Goal: Task Accomplishment & Management: Manage account settings

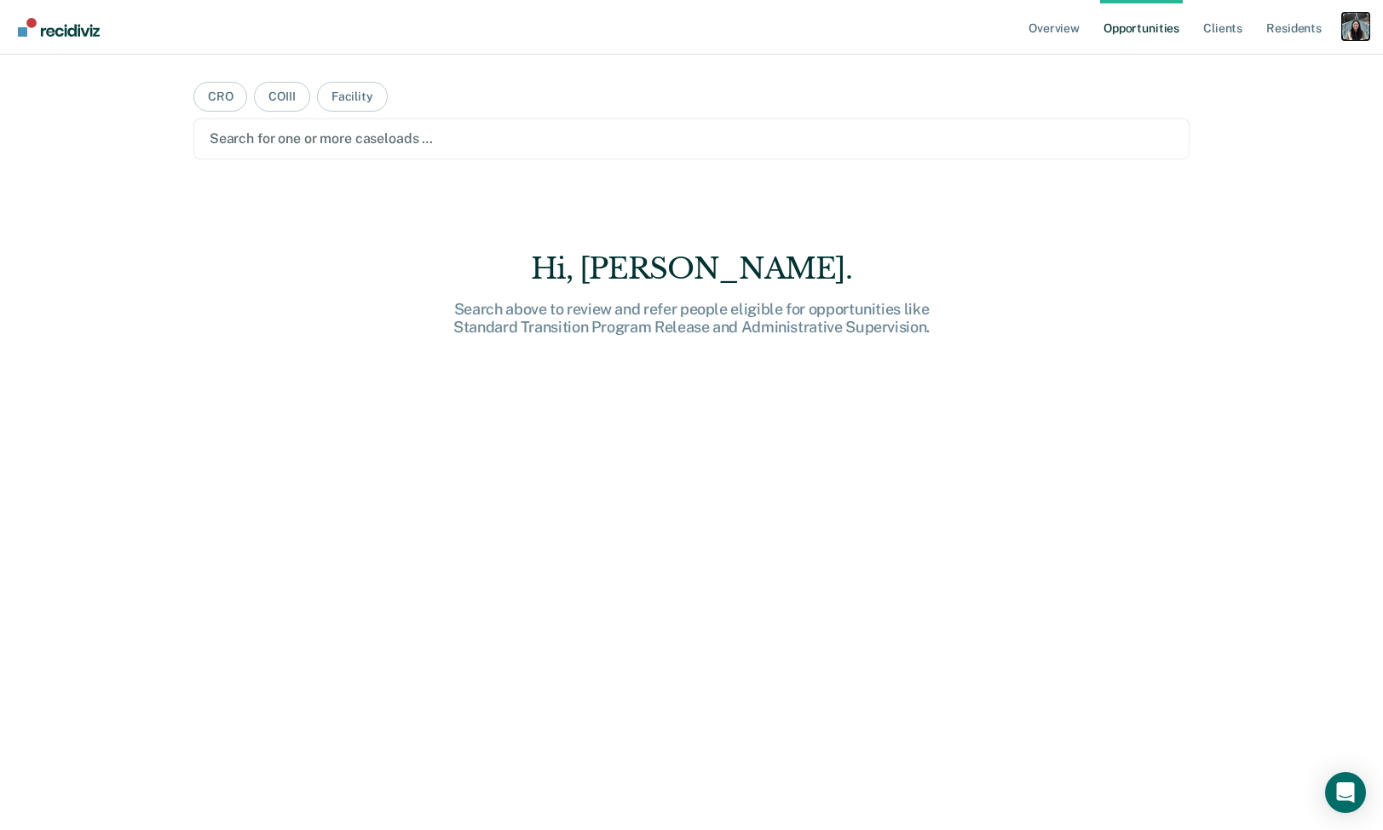
click at [1353, 34] on div "Profile dropdown button" at bounding box center [1355, 26] width 27 height 27
click at [1239, 68] on link "Profile" at bounding box center [1287, 69] width 137 height 14
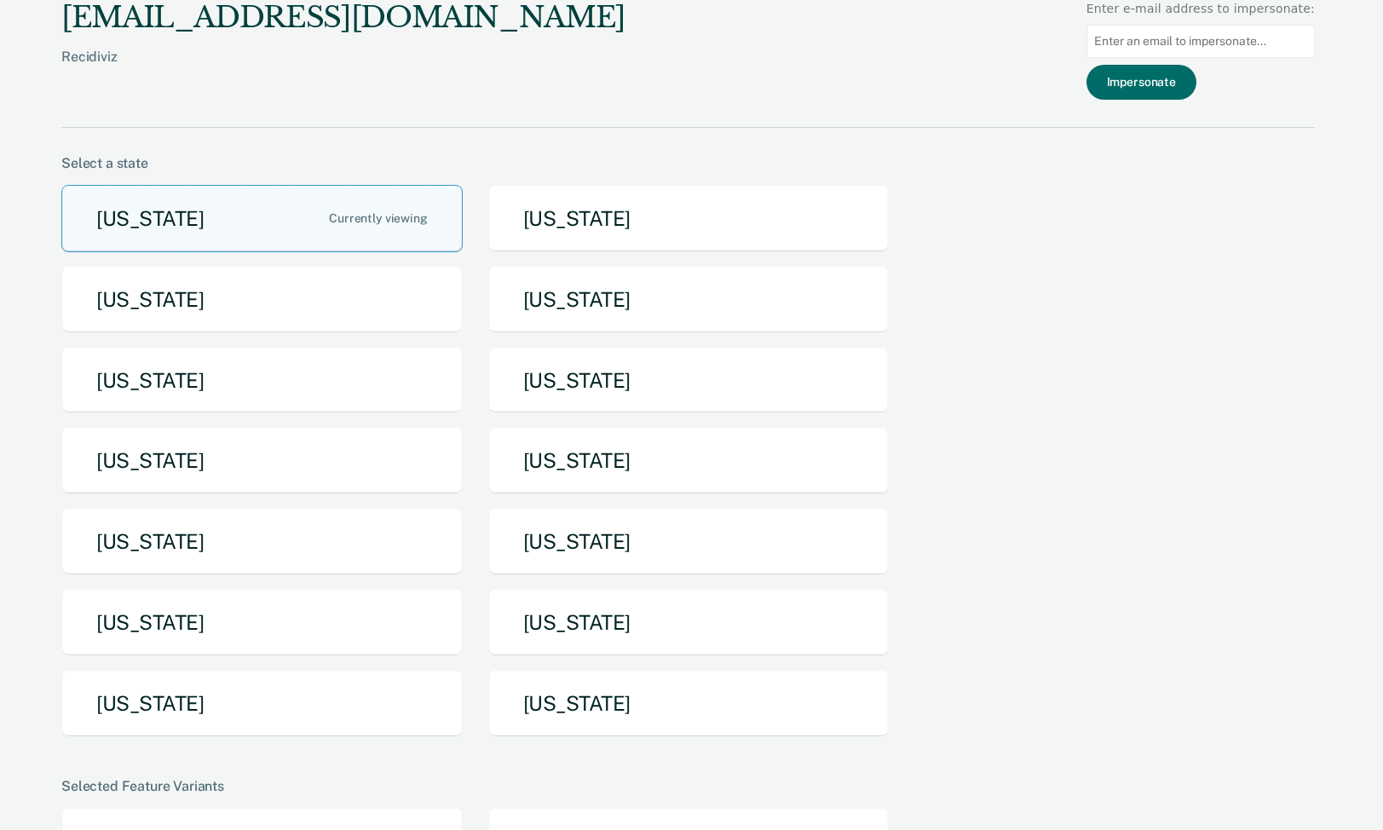
click at [1170, 43] on input at bounding box center [1200, 41] width 228 height 33
paste input "[EMAIL_ADDRESS][PERSON_NAME][DOMAIN_NAME][US_STATE]"
type input "[EMAIL_ADDRESS][PERSON_NAME][DOMAIN_NAME][US_STATE]"
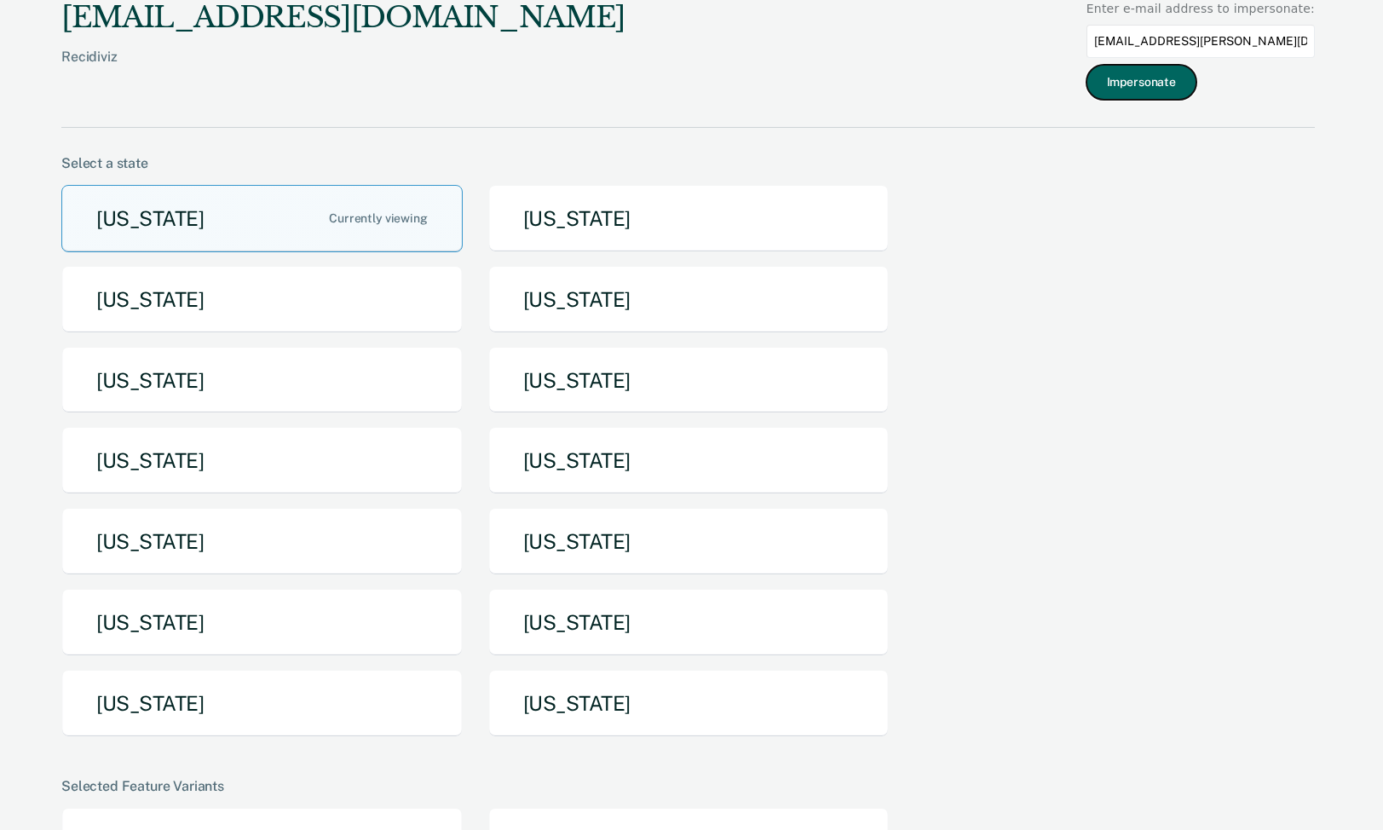
click at [1169, 88] on button "Impersonate" at bounding box center [1141, 82] width 110 height 35
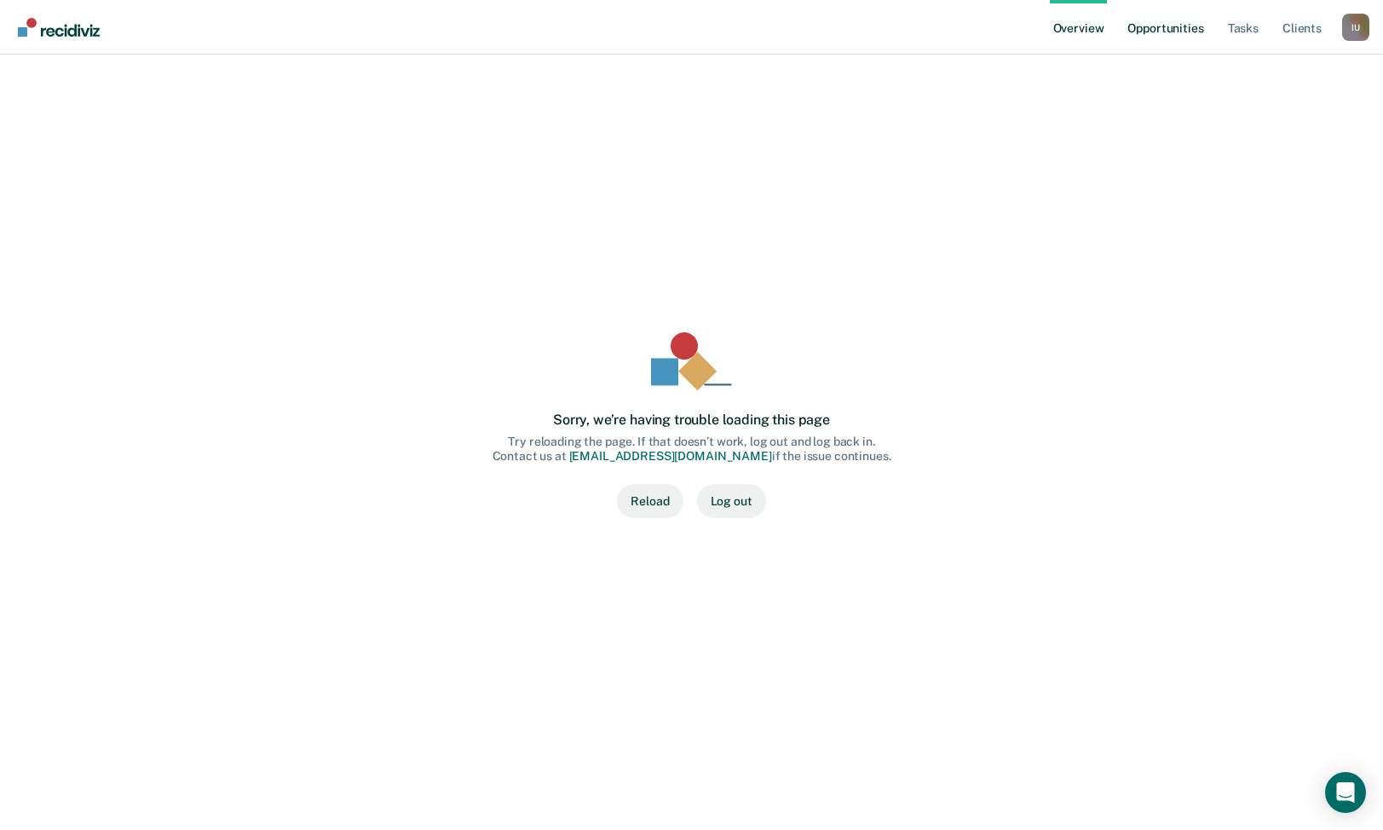
click at [1167, 32] on link "Opportunities" at bounding box center [1165, 27] width 83 height 55
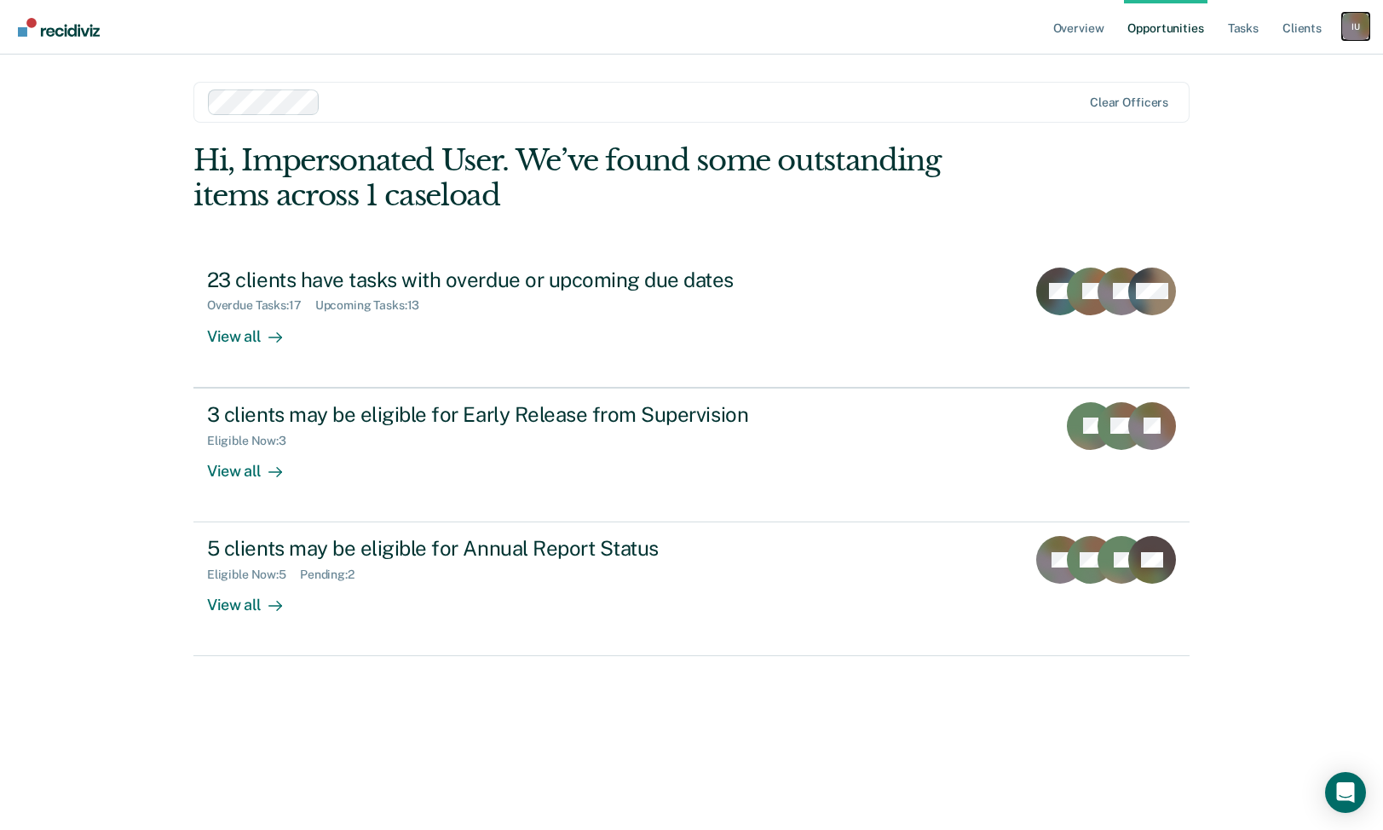
click at [1355, 27] on div "I U" at bounding box center [1355, 26] width 27 height 27
click at [1242, 64] on link "Profile" at bounding box center [1287, 69] width 137 height 14
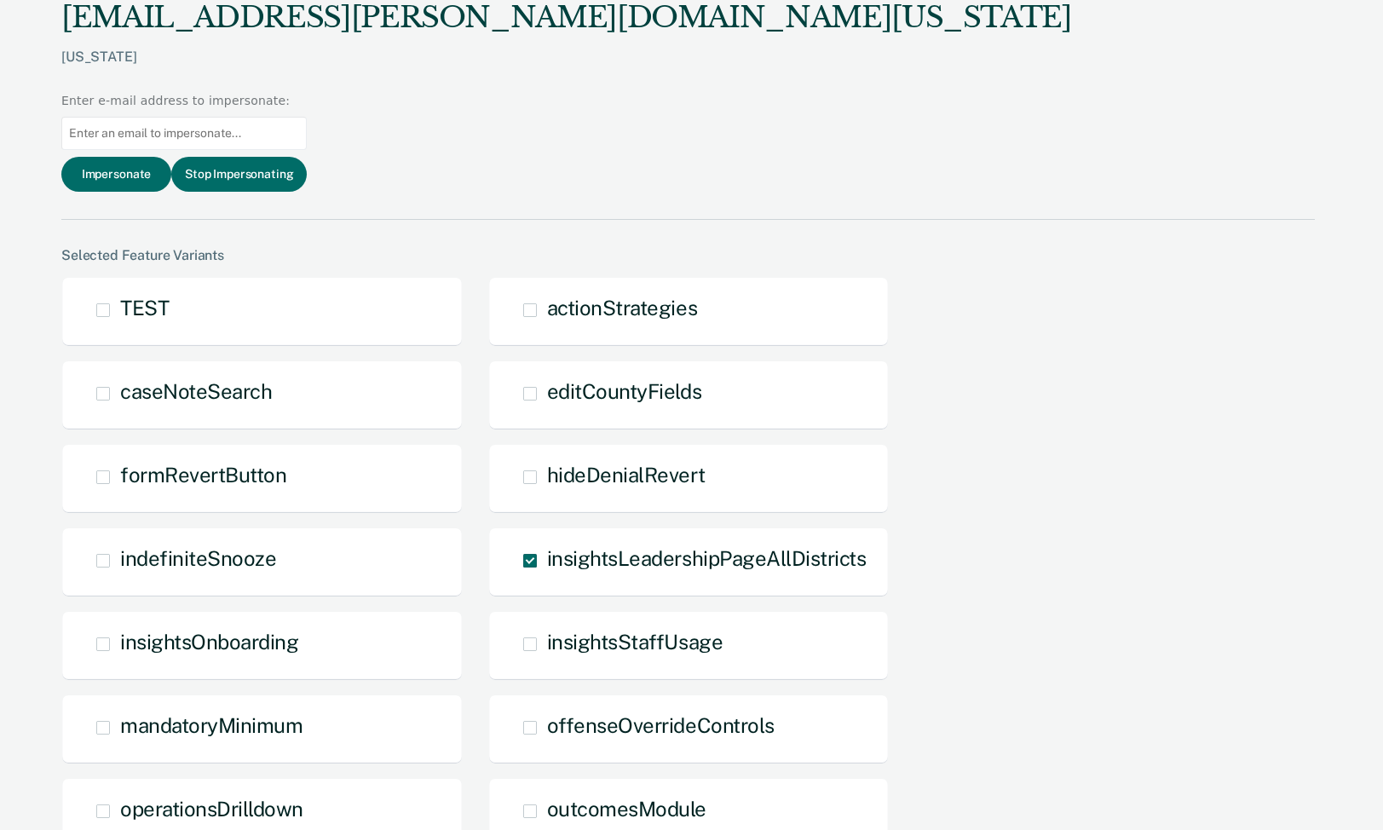
click at [307, 117] on input at bounding box center [183, 133] width 245 height 33
paste input "[PERSON_NAME][EMAIL_ADDRESS][DOMAIN_NAME][US_STATE]"
type input "[PERSON_NAME][EMAIL_ADDRESS][DOMAIN_NAME][US_STATE]"
click at [171, 157] on button "Impersonate" at bounding box center [116, 174] width 110 height 35
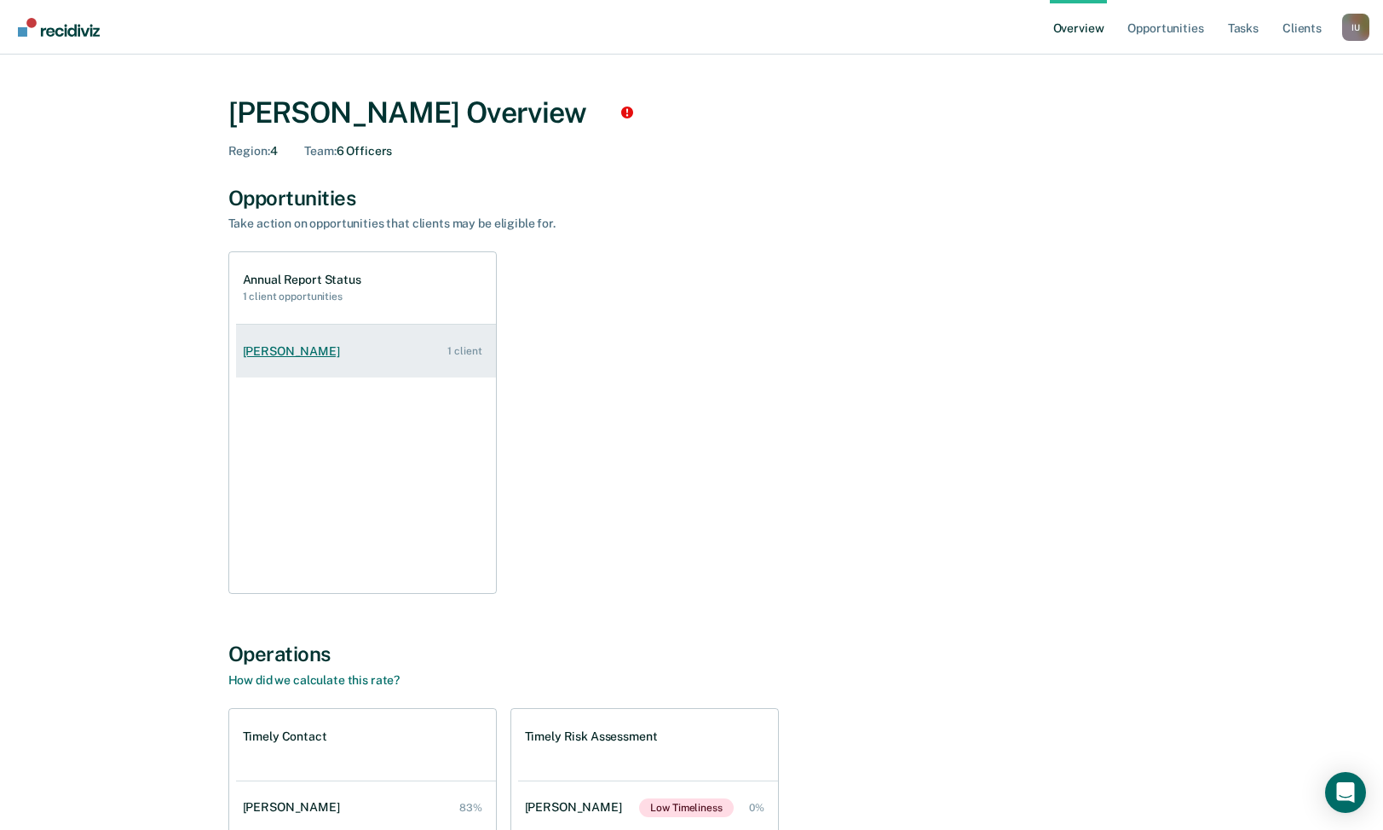
click at [311, 350] on div "[PERSON_NAME]" at bounding box center [295, 351] width 104 height 14
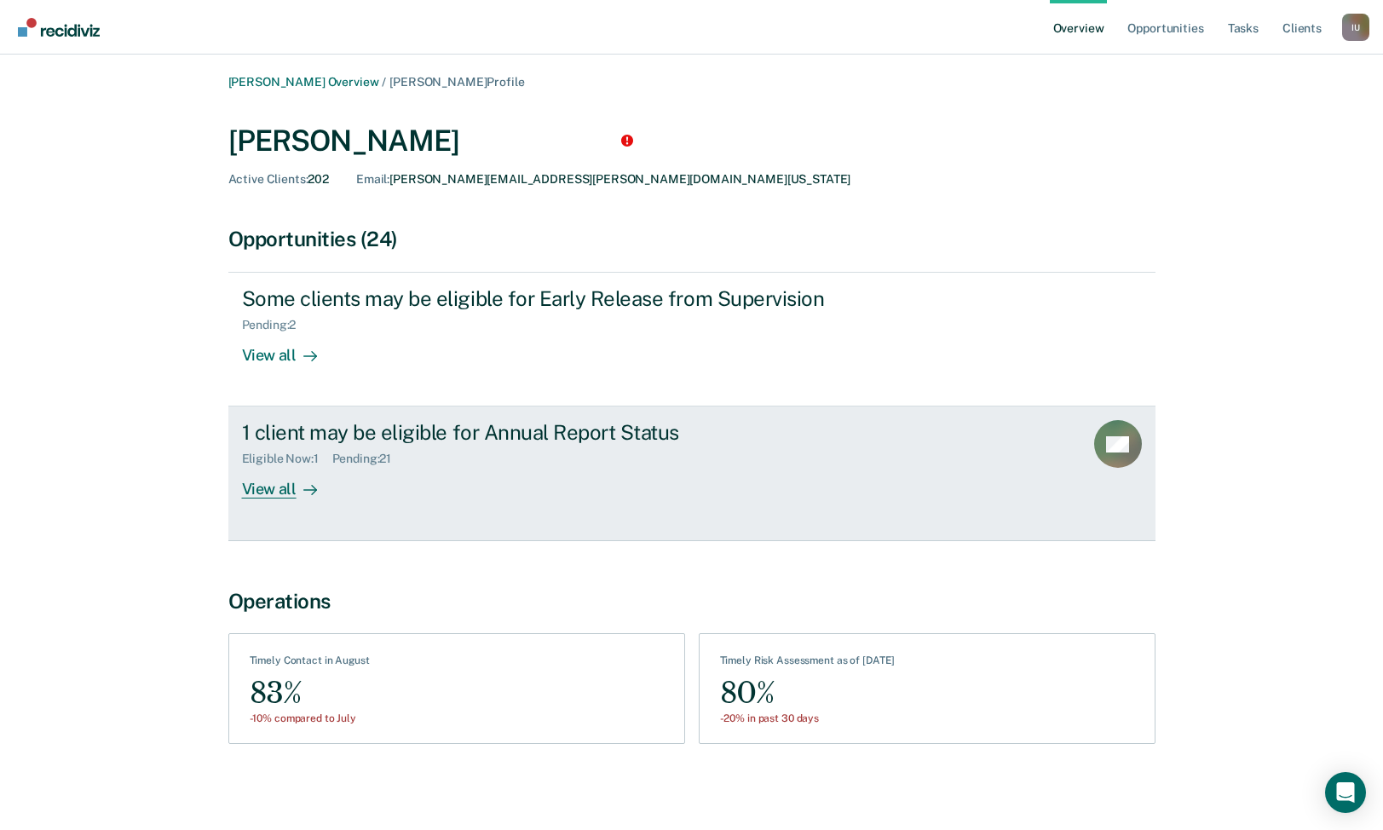
click at [520, 470] on div "1 client may be eligible for Annual Report Status Eligible Now : 1 Pending : 21…" at bounding box center [561, 459] width 639 height 78
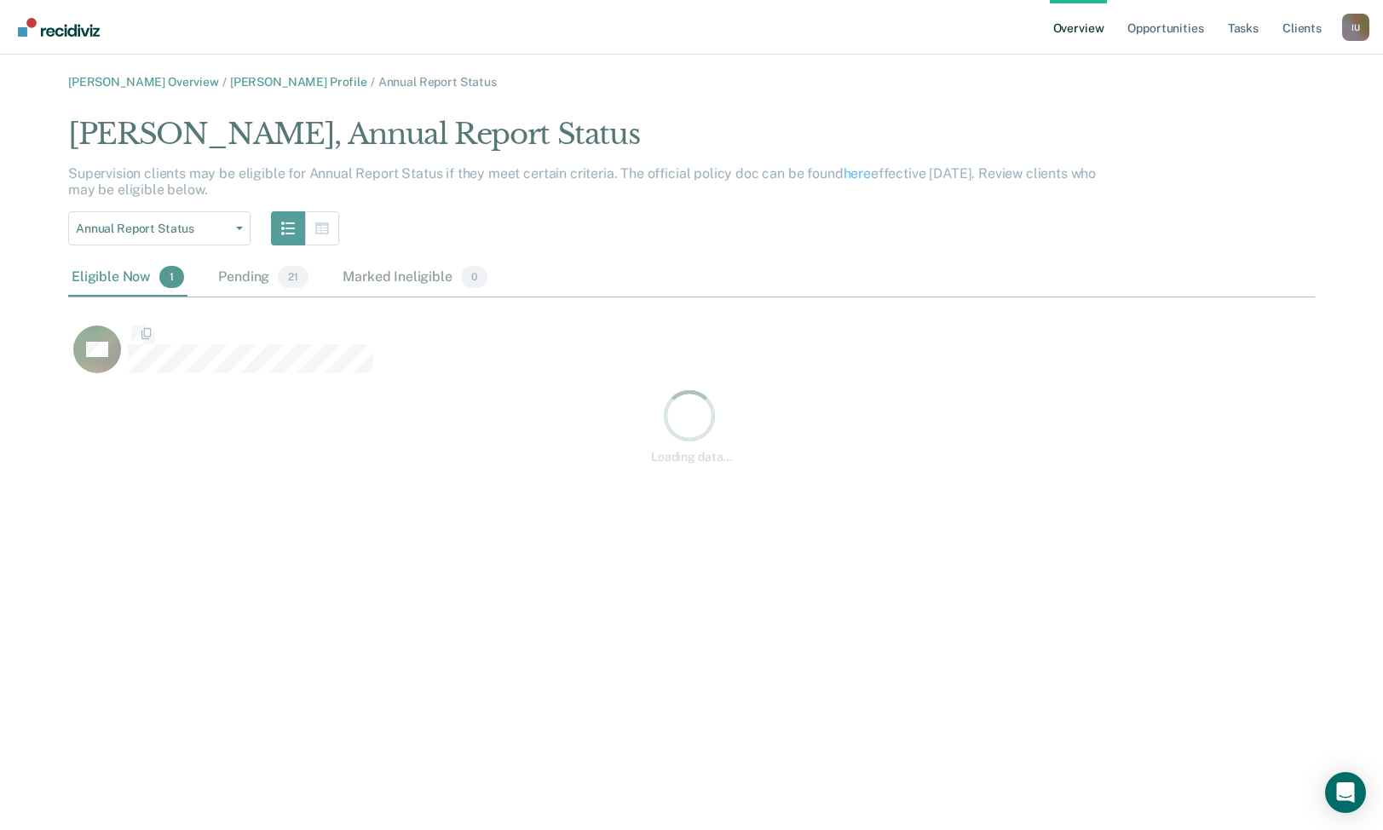
scroll to position [275, 1247]
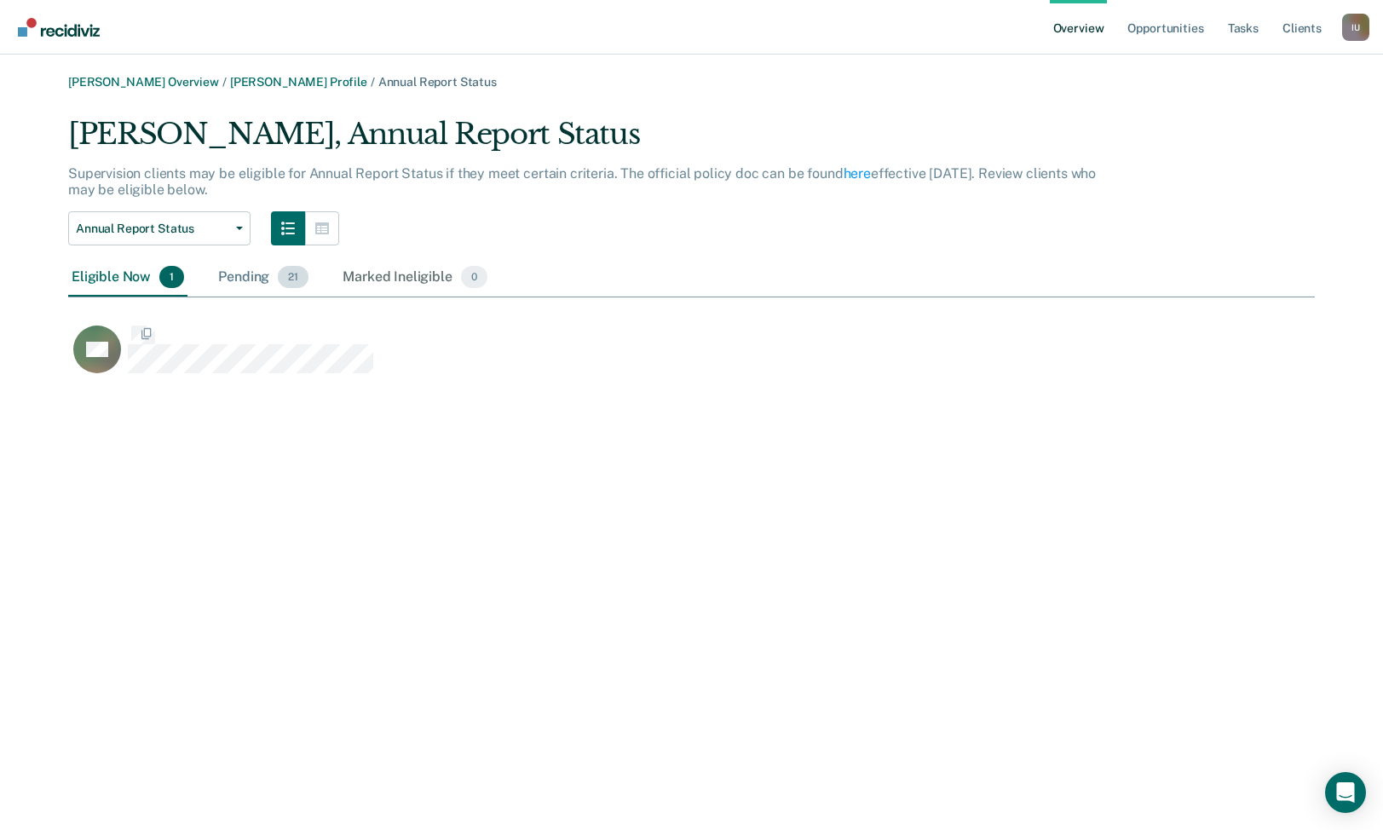
click at [228, 280] on div "Pending 21" at bounding box center [263, 277] width 97 height 37
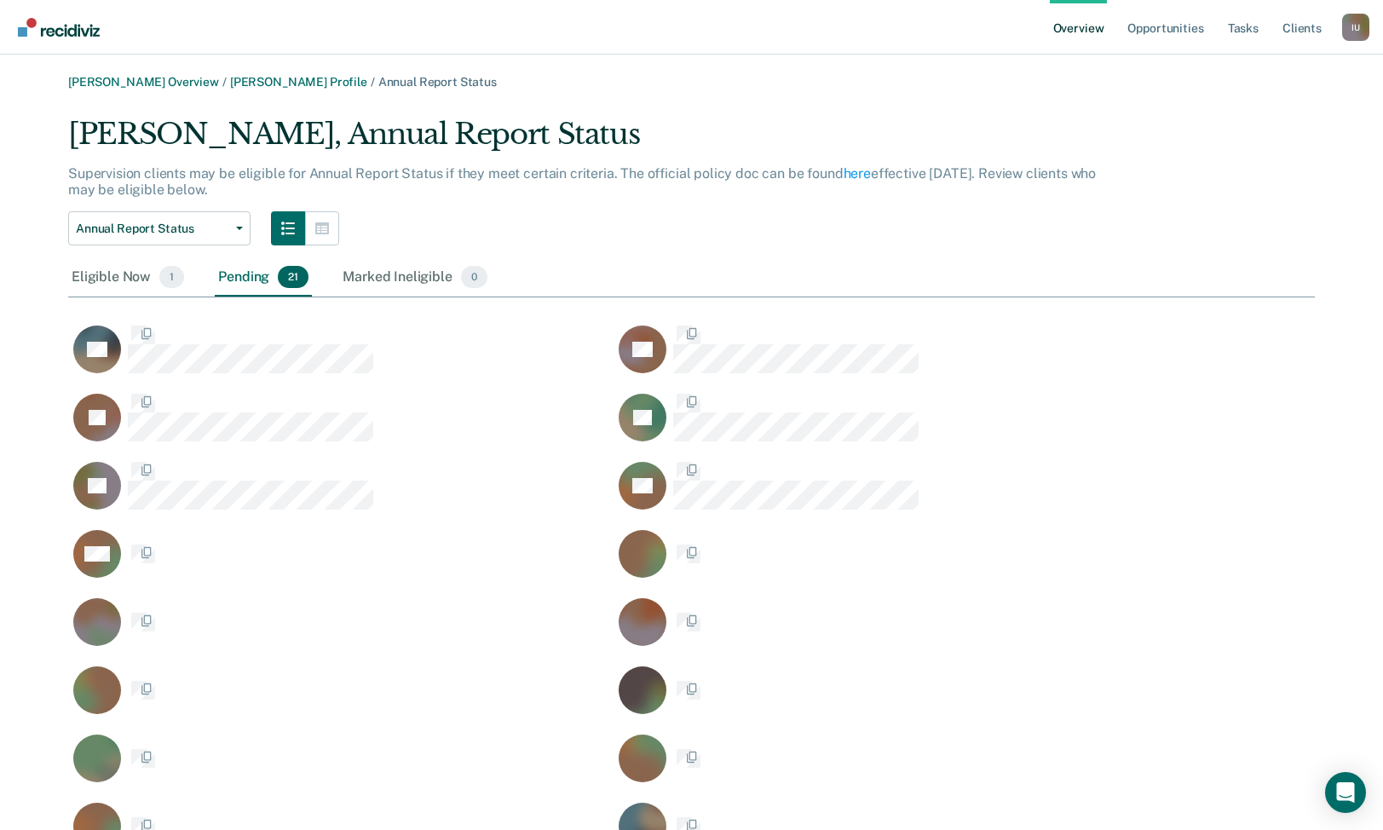
scroll to position [957, 1247]
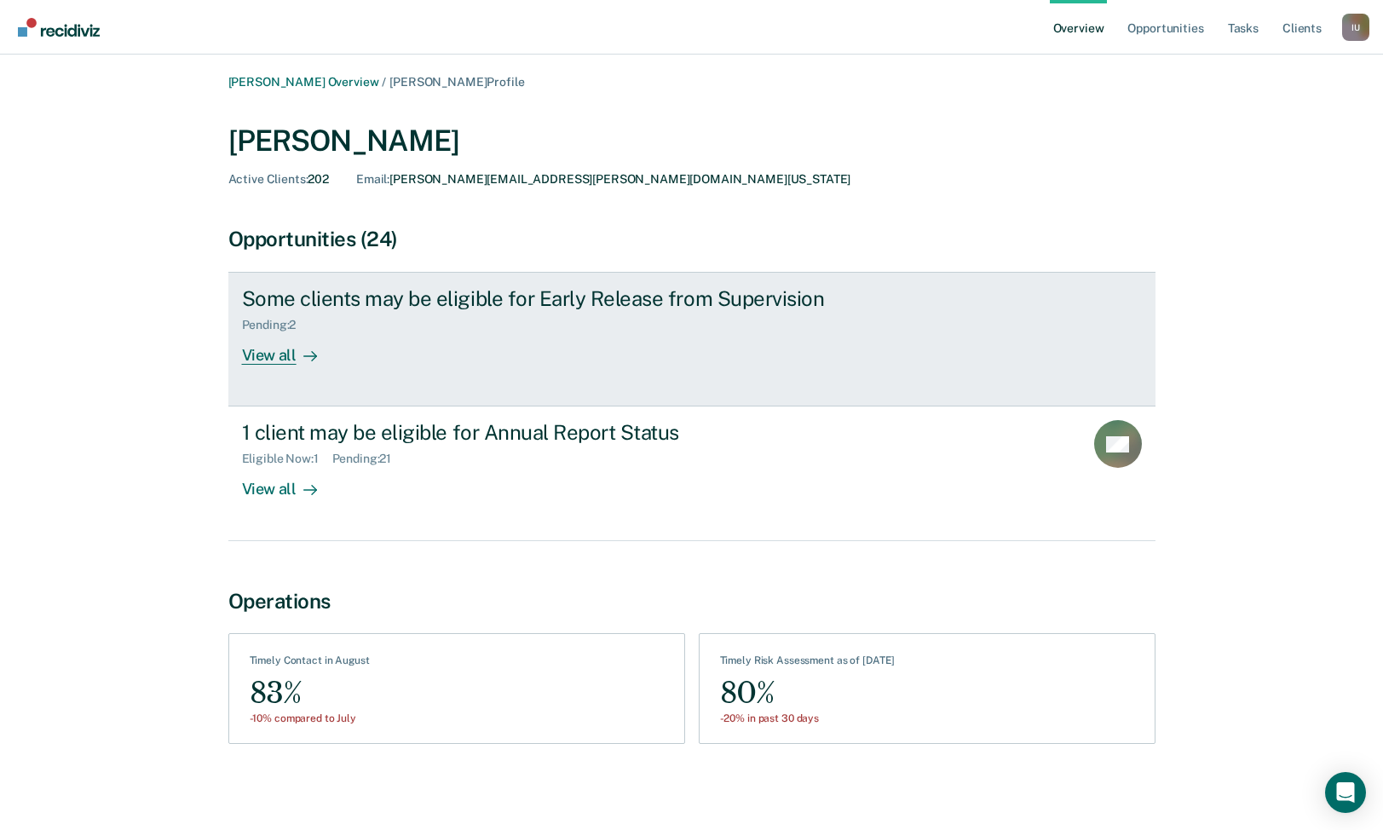
click at [326, 332] on div "View all" at bounding box center [289, 348] width 95 height 33
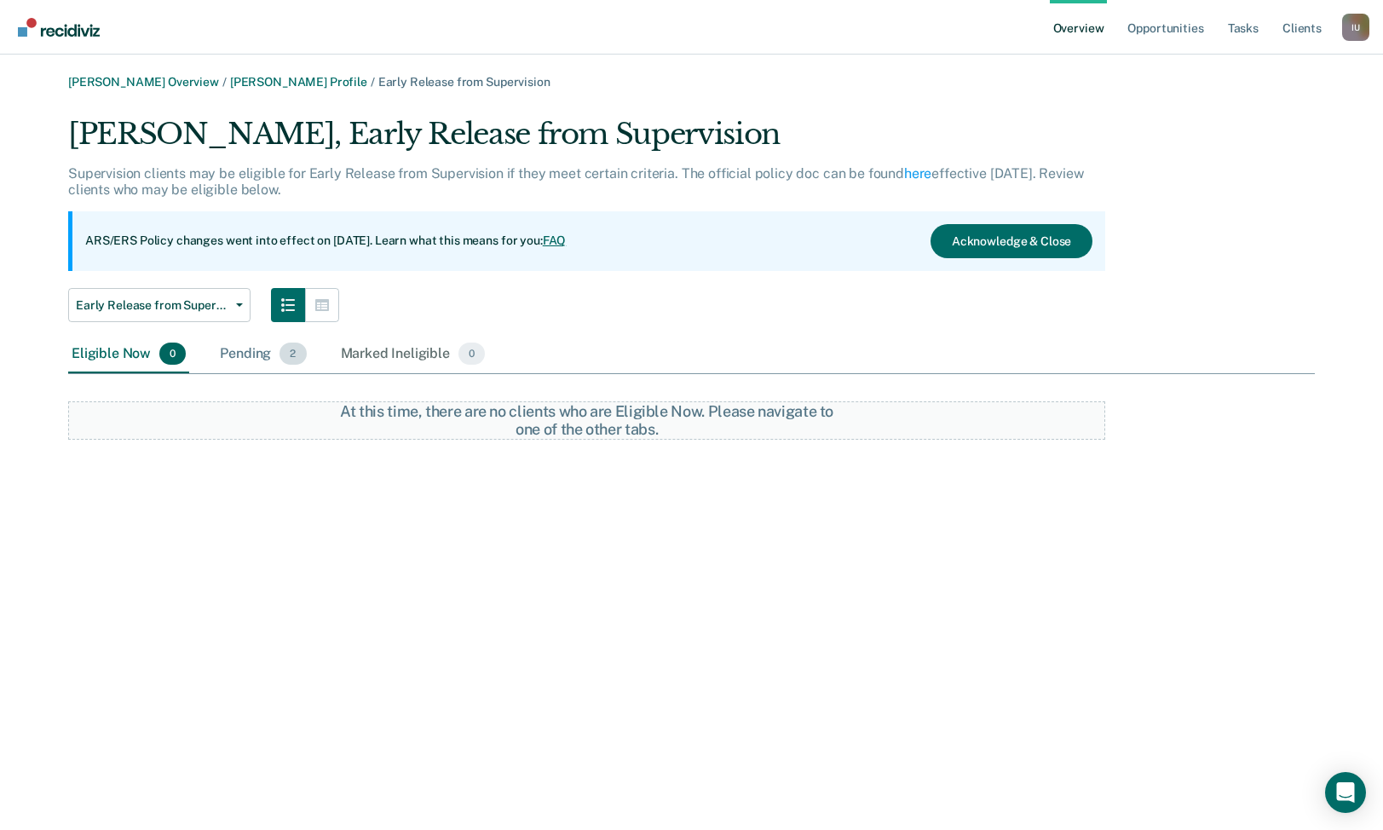
click at [252, 353] on div "Pending 2" at bounding box center [262, 354] width 93 height 37
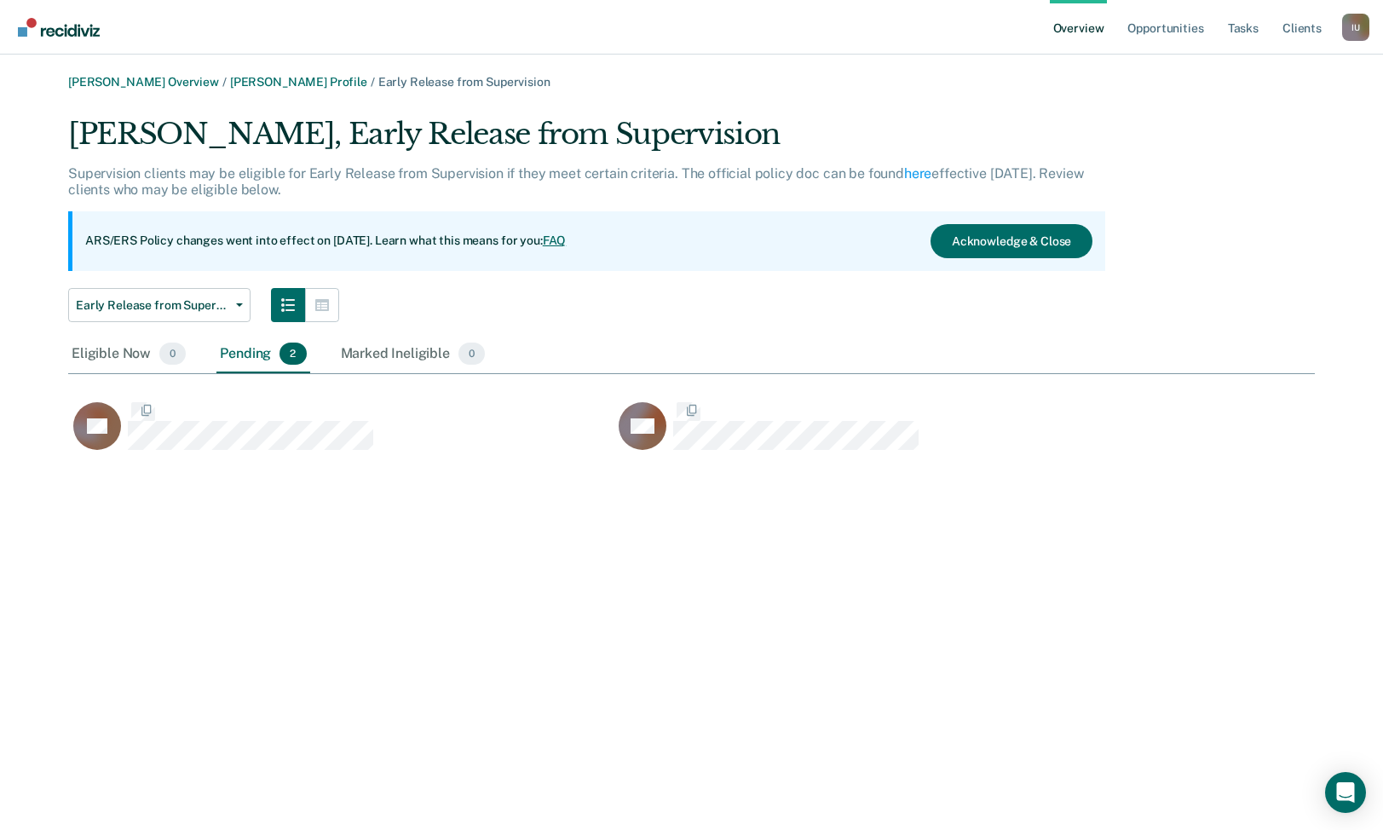
scroll to position [352, 1247]
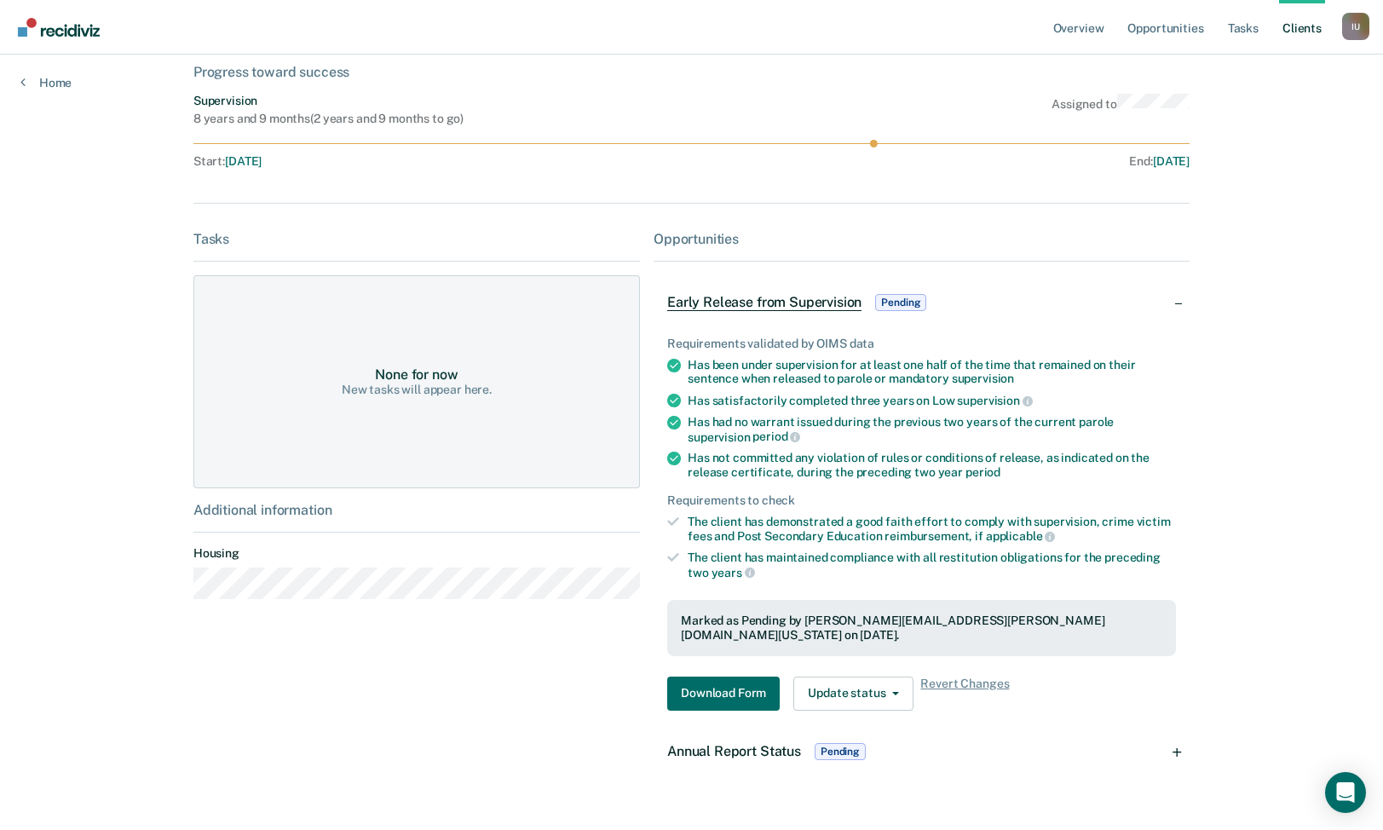
scroll to position [123, 0]
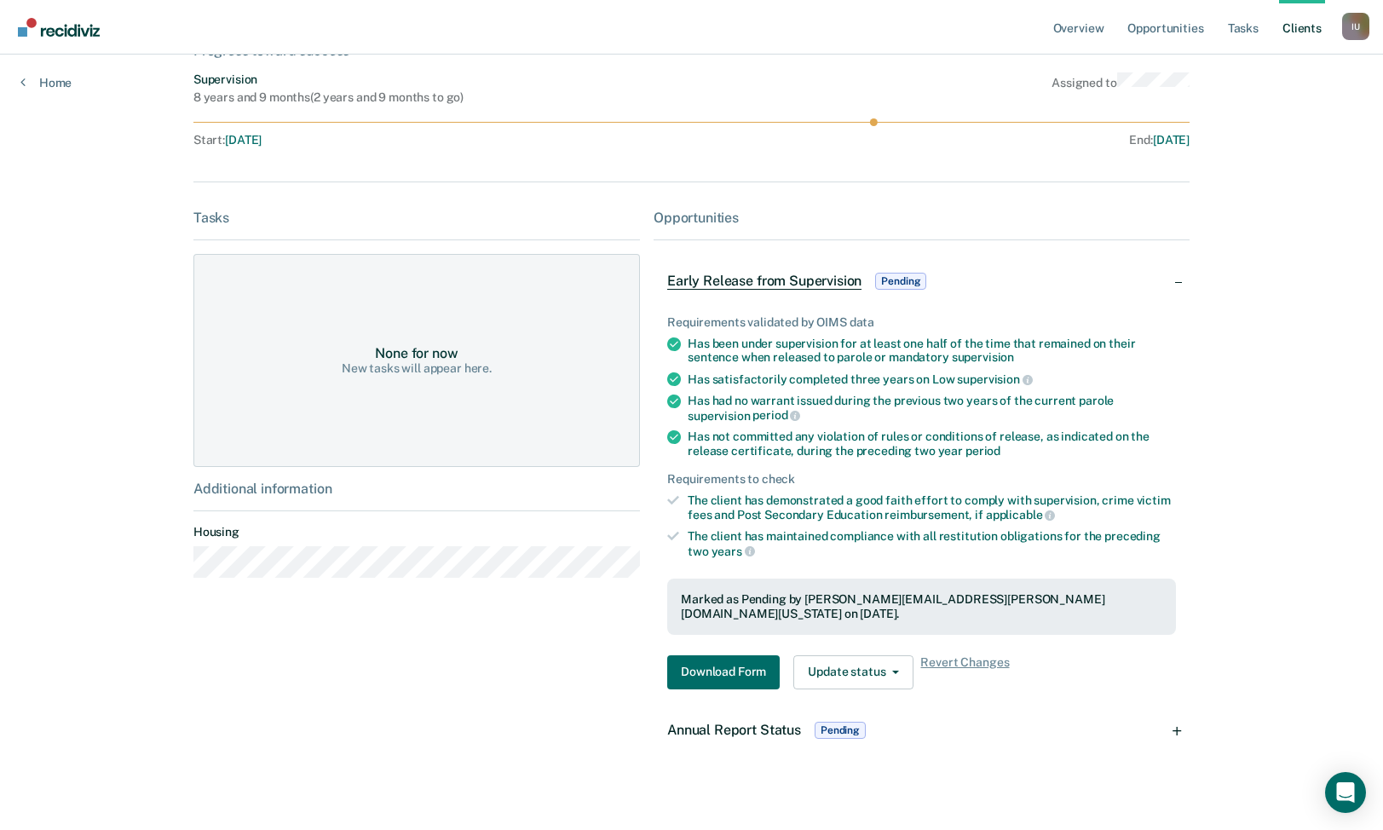
click at [1114, 728] on div "Annual Report Status Pending" at bounding box center [922, 730] width 536 height 55
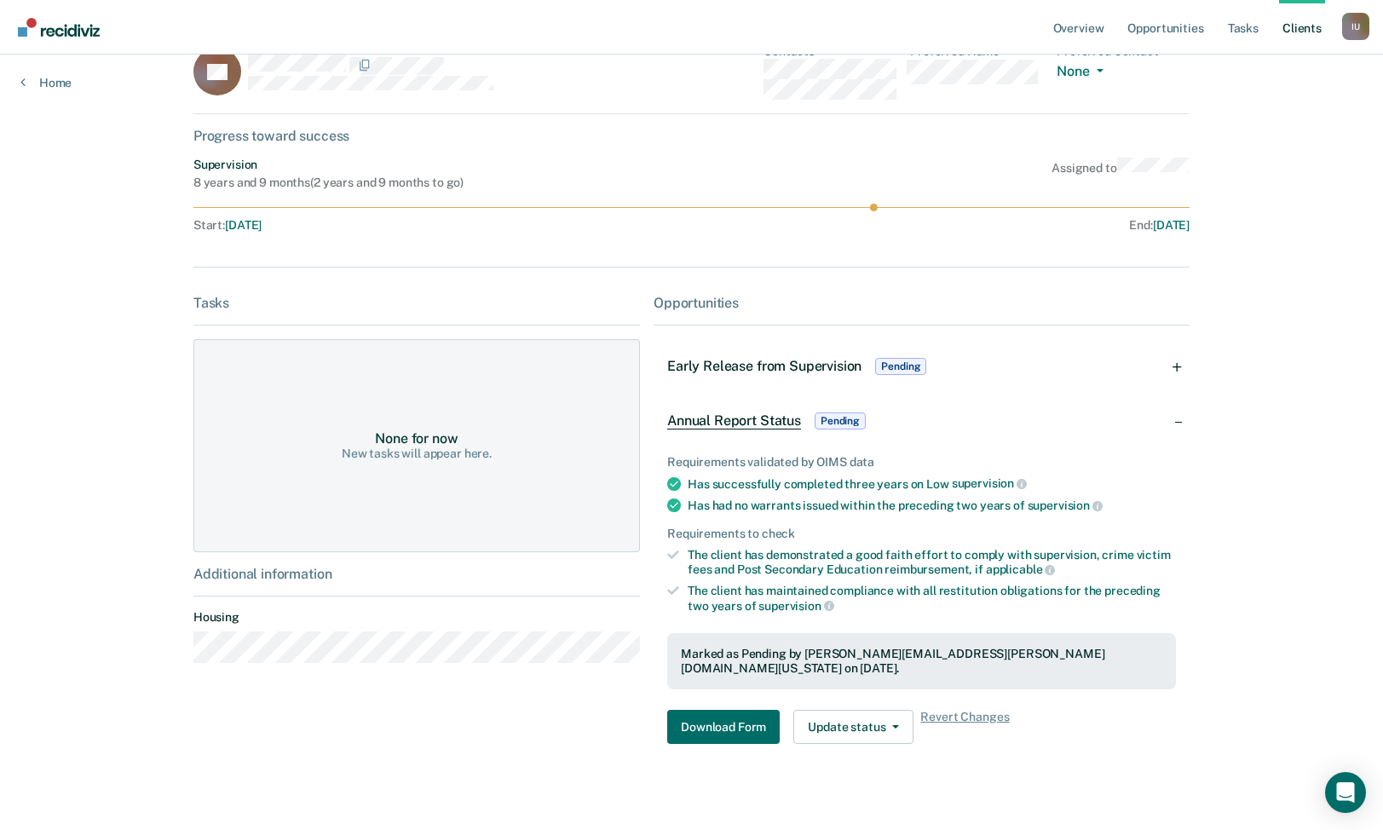
click at [1071, 374] on div "Early Release from Supervision Pending" at bounding box center [922, 366] width 536 height 55
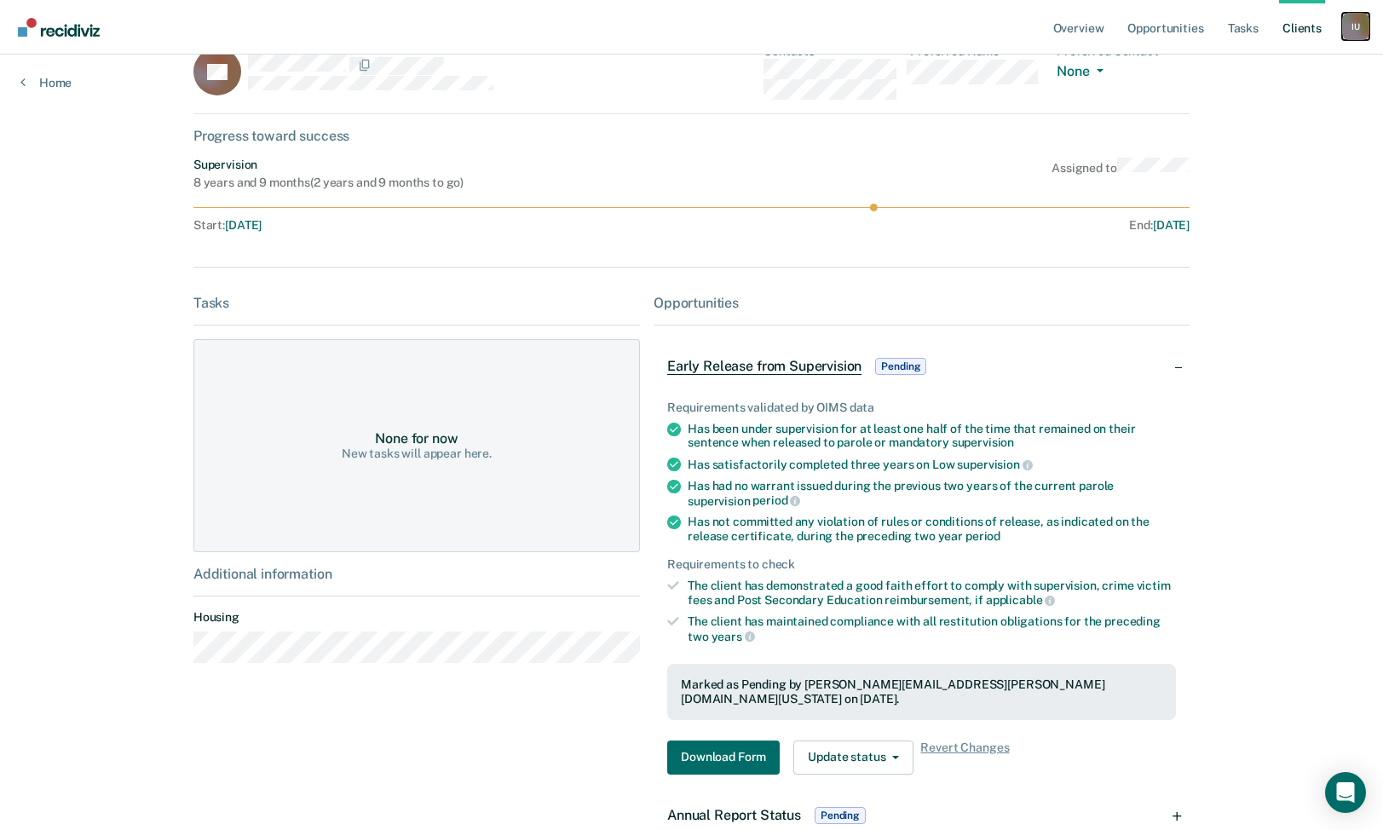
click at [1344, 27] on div "I U" at bounding box center [1355, 26] width 27 height 27
click at [1254, 67] on link "Profile" at bounding box center [1287, 69] width 137 height 14
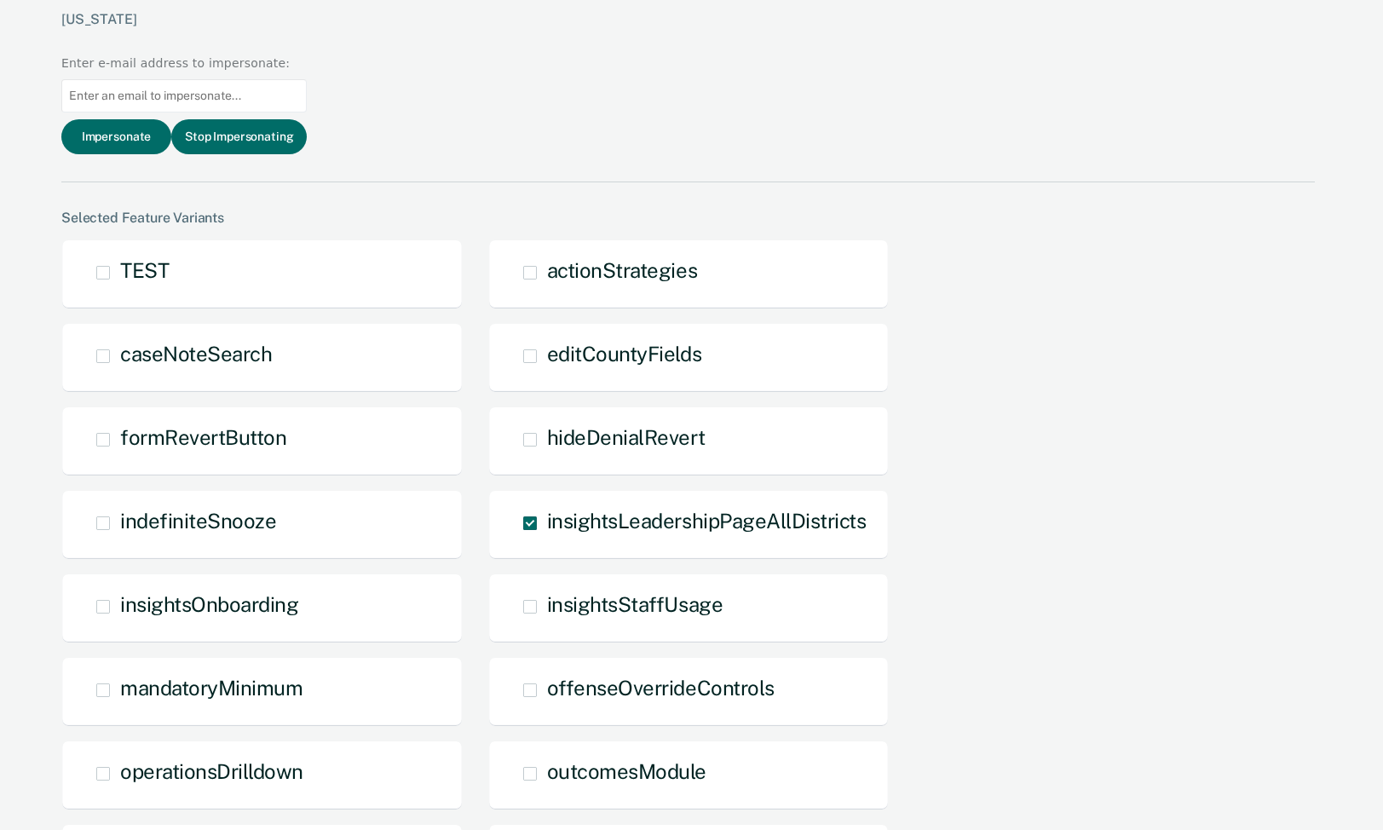
click at [307, 79] on input at bounding box center [183, 95] width 245 height 33
paste input "[EMAIL_ADDRESS][PERSON_NAME][DOMAIN_NAME][US_STATE]"
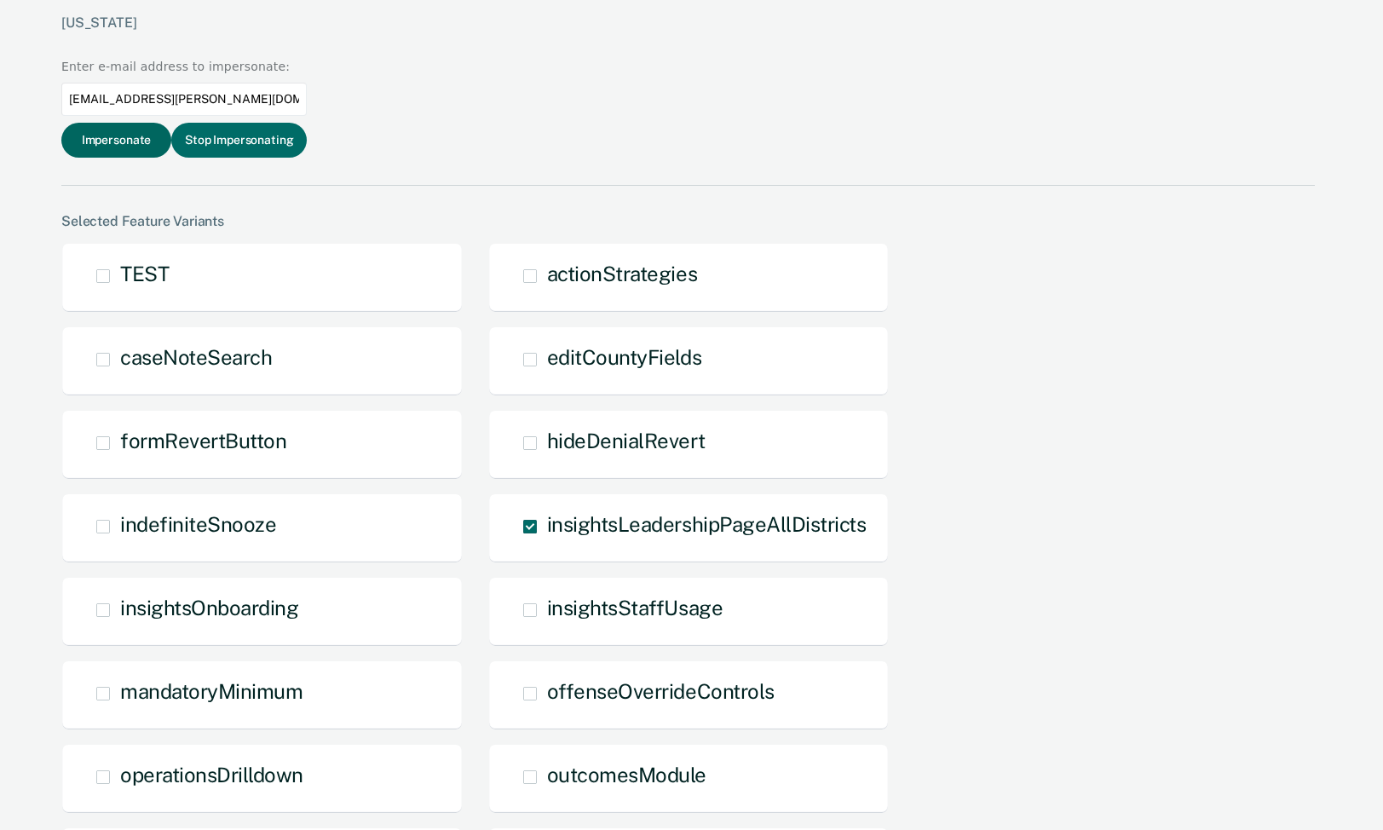
type input "[EMAIL_ADDRESS][PERSON_NAME][DOMAIN_NAME][US_STATE]"
click at [171, 123] on button "Impersonate" at bounding box center [116, 140] width 110 height 35
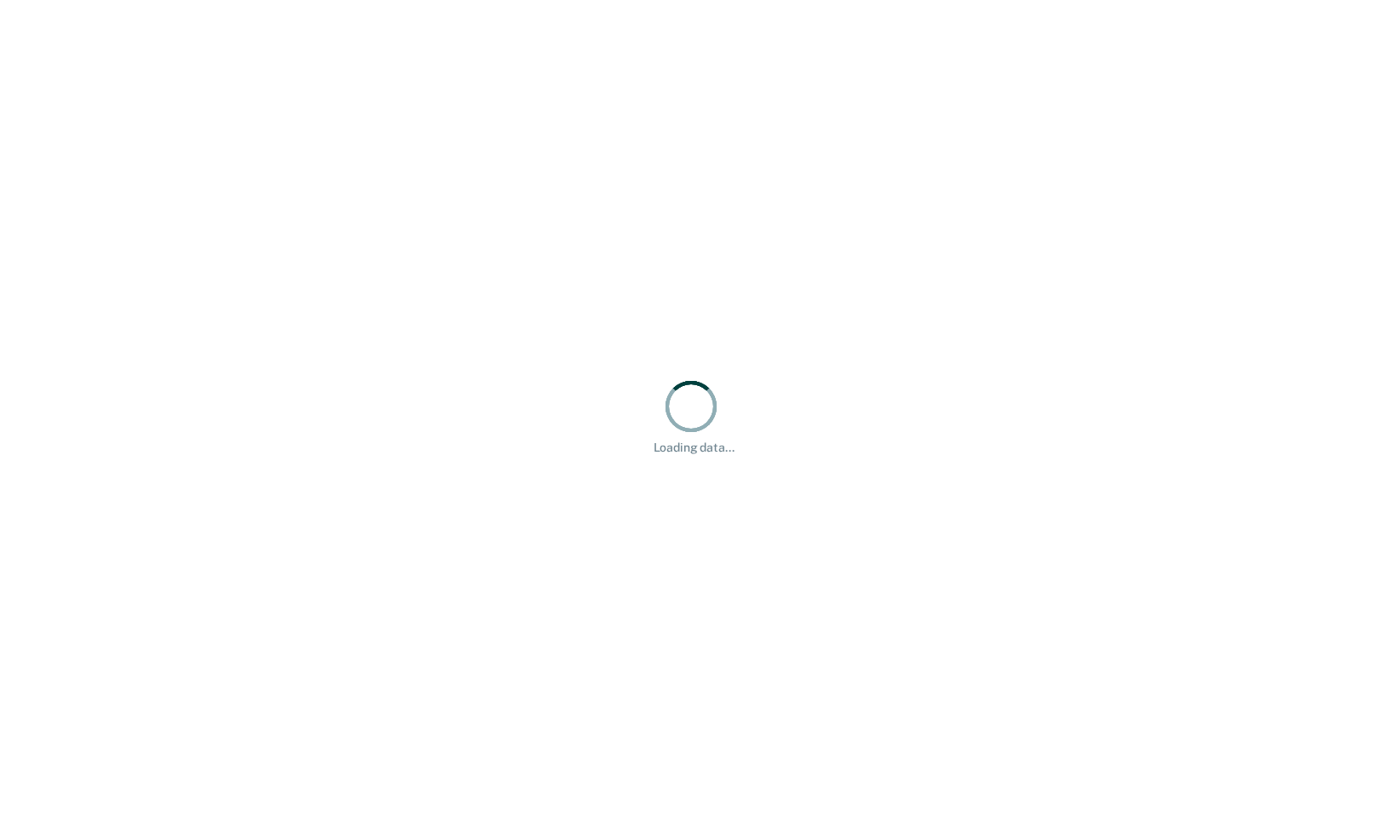
scroll to position [0, 0]
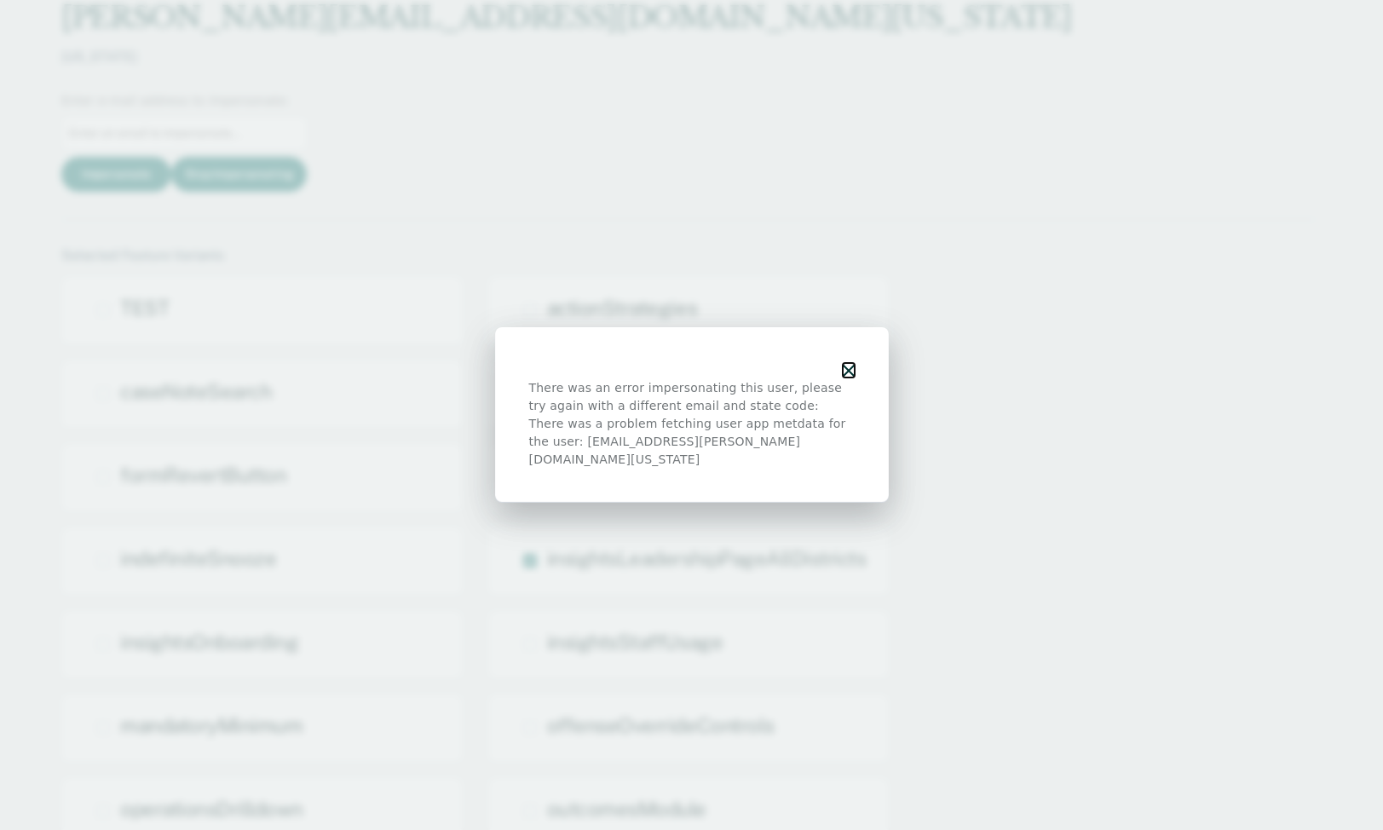
click at [853, 377] on icon "button" at bounding box center [849, 371] width 12 height 12
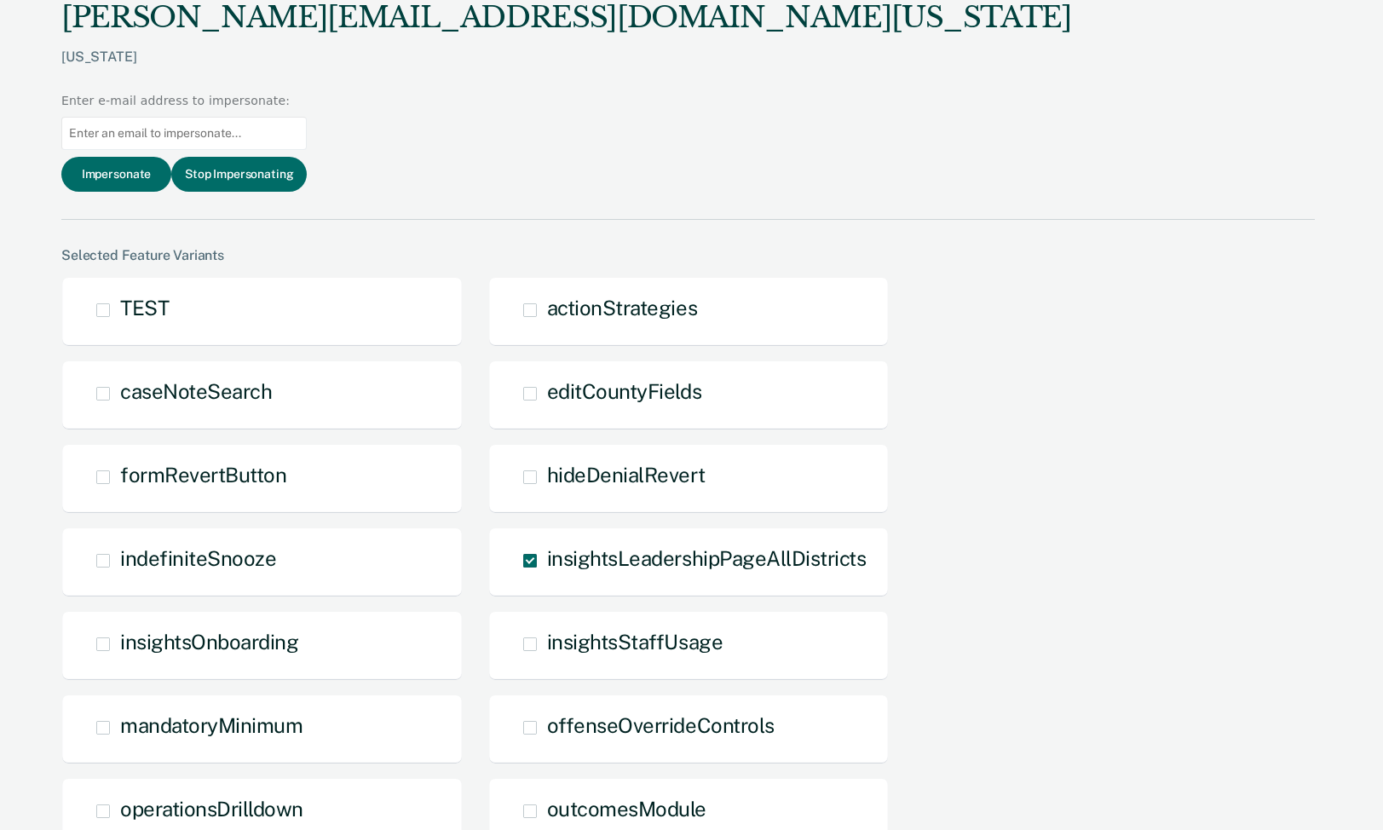
click at [307, 117] on input at bounding box center [183, 133] width 245 height 33
paste input "[EMAIL_ADDRESS][PERSON_NAME][DOMAIN_NAME][US_STATE]"
type input "[EMAIL_ADDRESS][PERSON_NAME][DOMAIN_NAME][US_STATE]"
click at [171, 157] on button "Impersonate" at bounding box center [116, 174] width 110 height 35
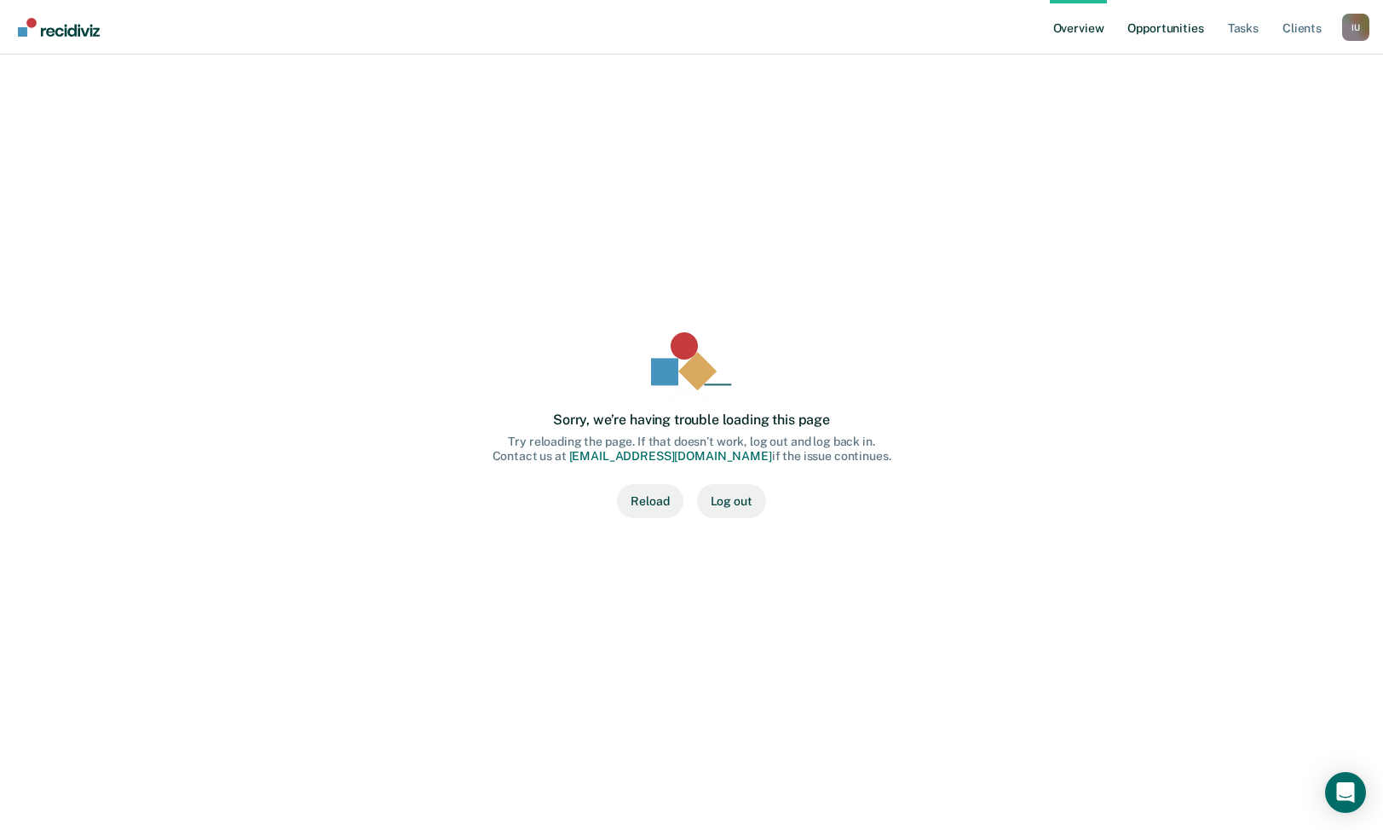
click at [1173, 32] on link "Opportunities" at bounding box center [1165, 27] width 83 height 55
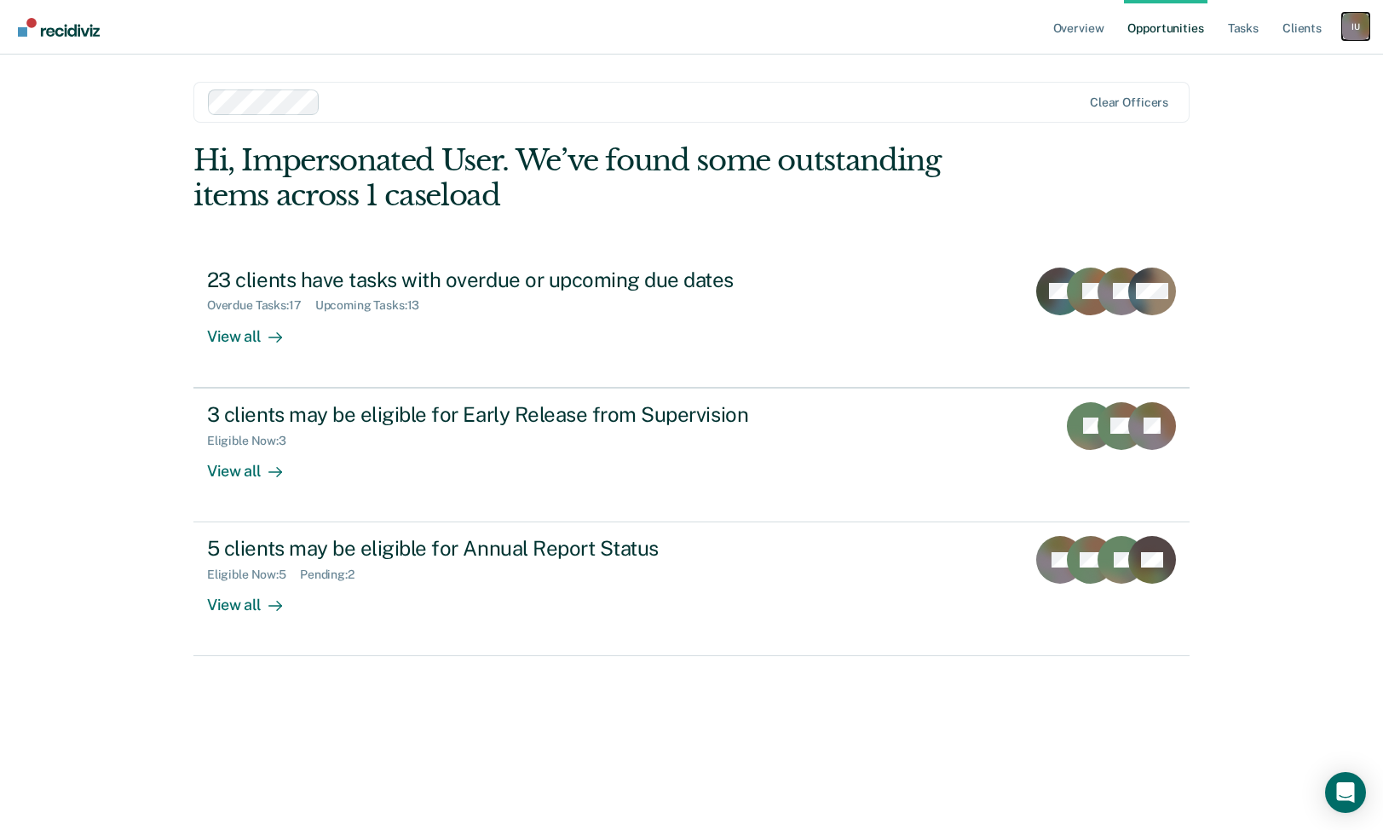
click at [1356, 31] on div "I U" at bounding box center [1355, 26] width 27 height 27
click at [1290, 66] on link "Profile" at bounding box center [1287, 69] width 137 height 14
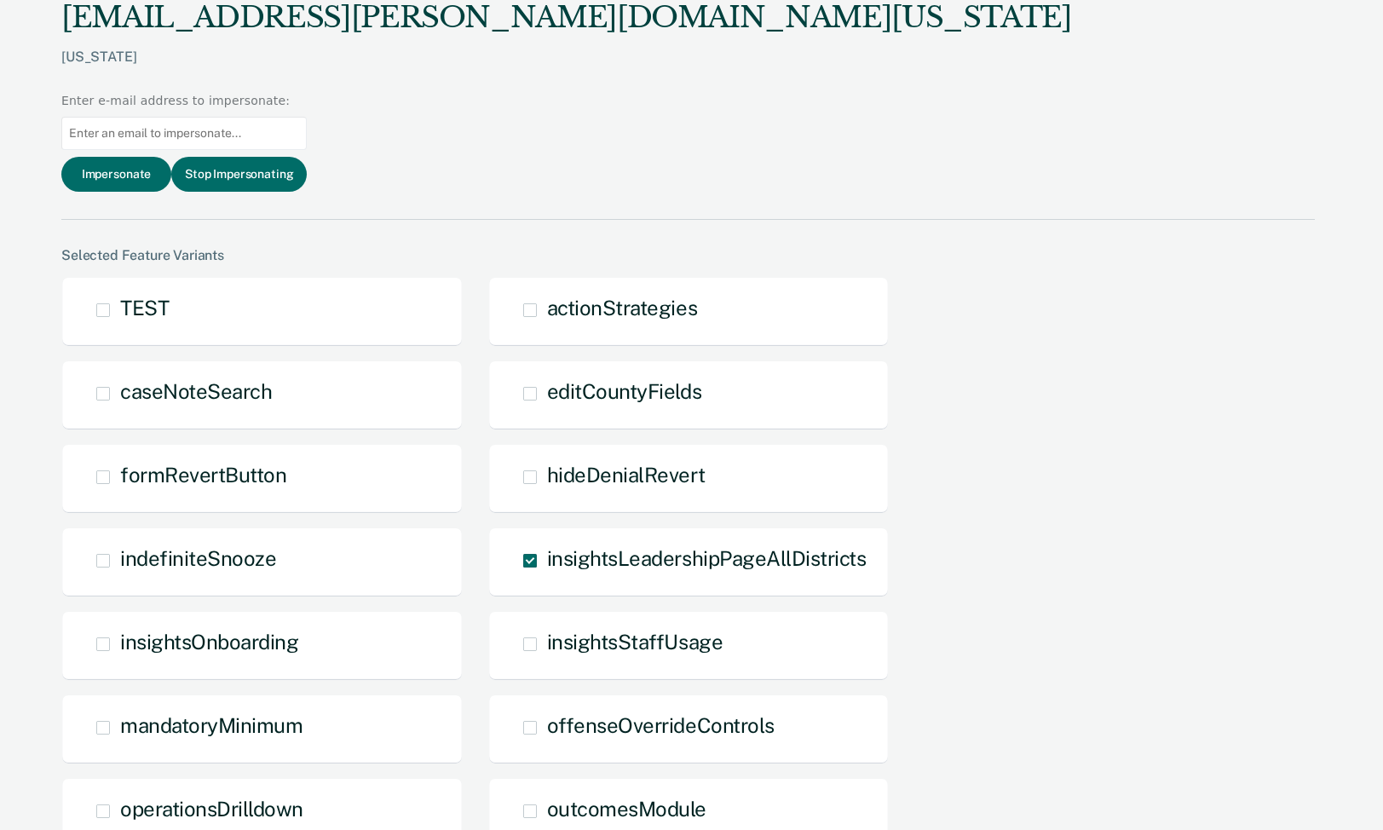
click at [307, 117] on input at bounding box center [183, 133] width 245 height 33
paste input "[PERSON_NAME][EMAIL_ADDRESS][PERSON_NAME][DOMAIN_NAME][US_STATE]"
type input "[PERSON_NAME][EMAIL_ADDRESS][PERSON_NAME][DOMAIN_NAME][US_STATE]"
click at [171, 157] on button "Impersonate" at bounding box center [116, 174] width 110 height 35
